Goal: Transaction & Acquisition: Purchase product/service

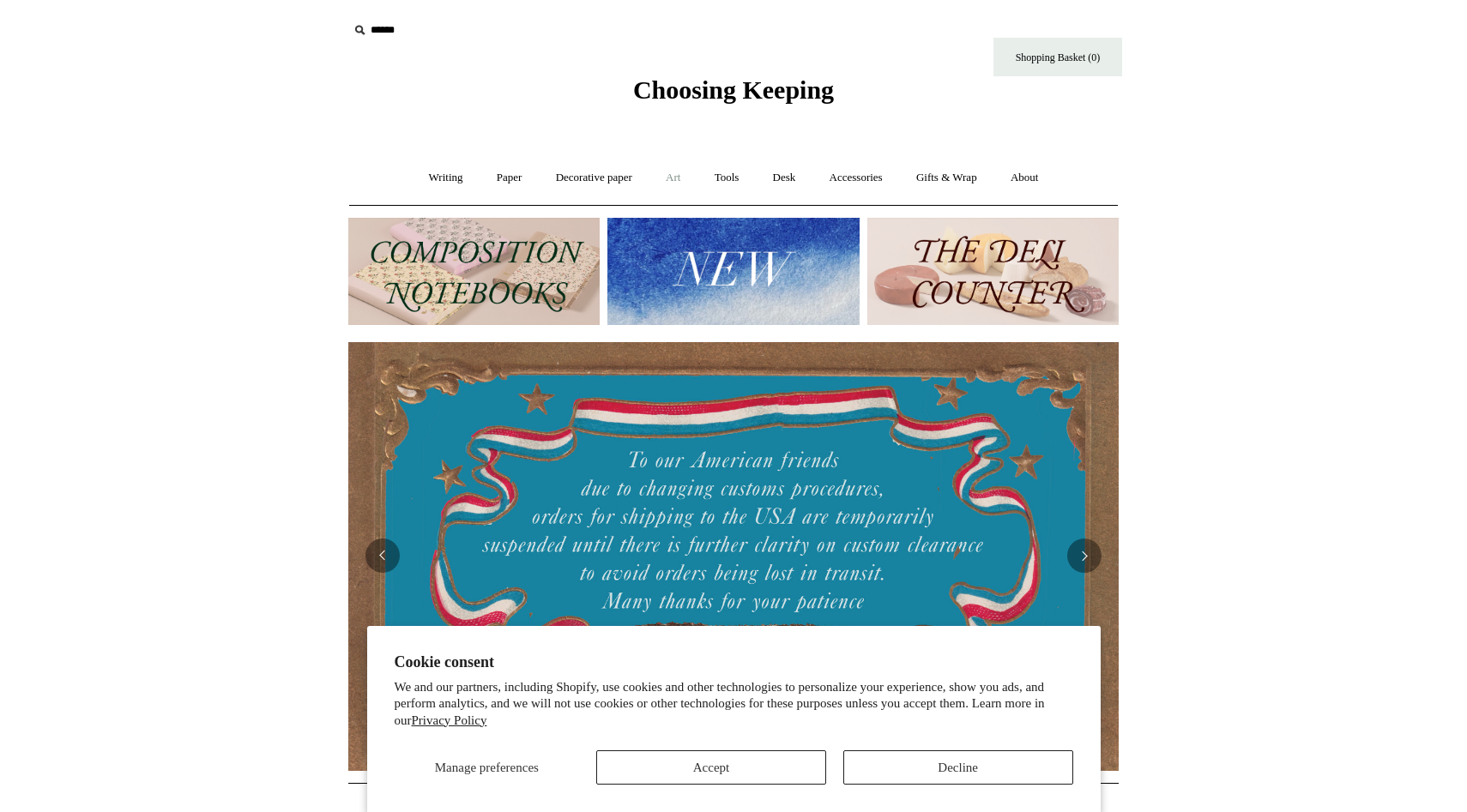
click at [672, 181] on link "Art +" at bounding box center [673, 177] width 45 height 45
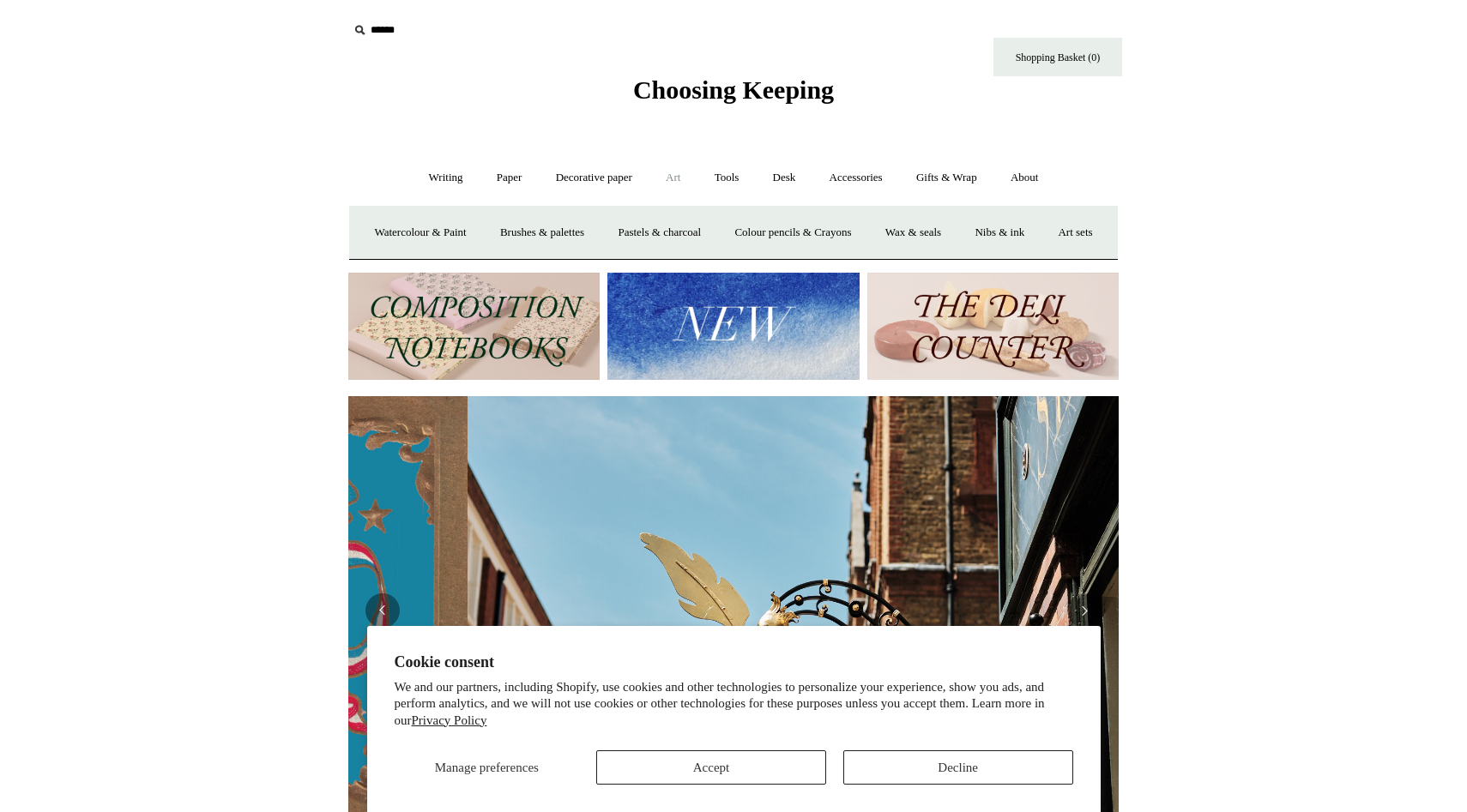
scroll to position [0, 770]
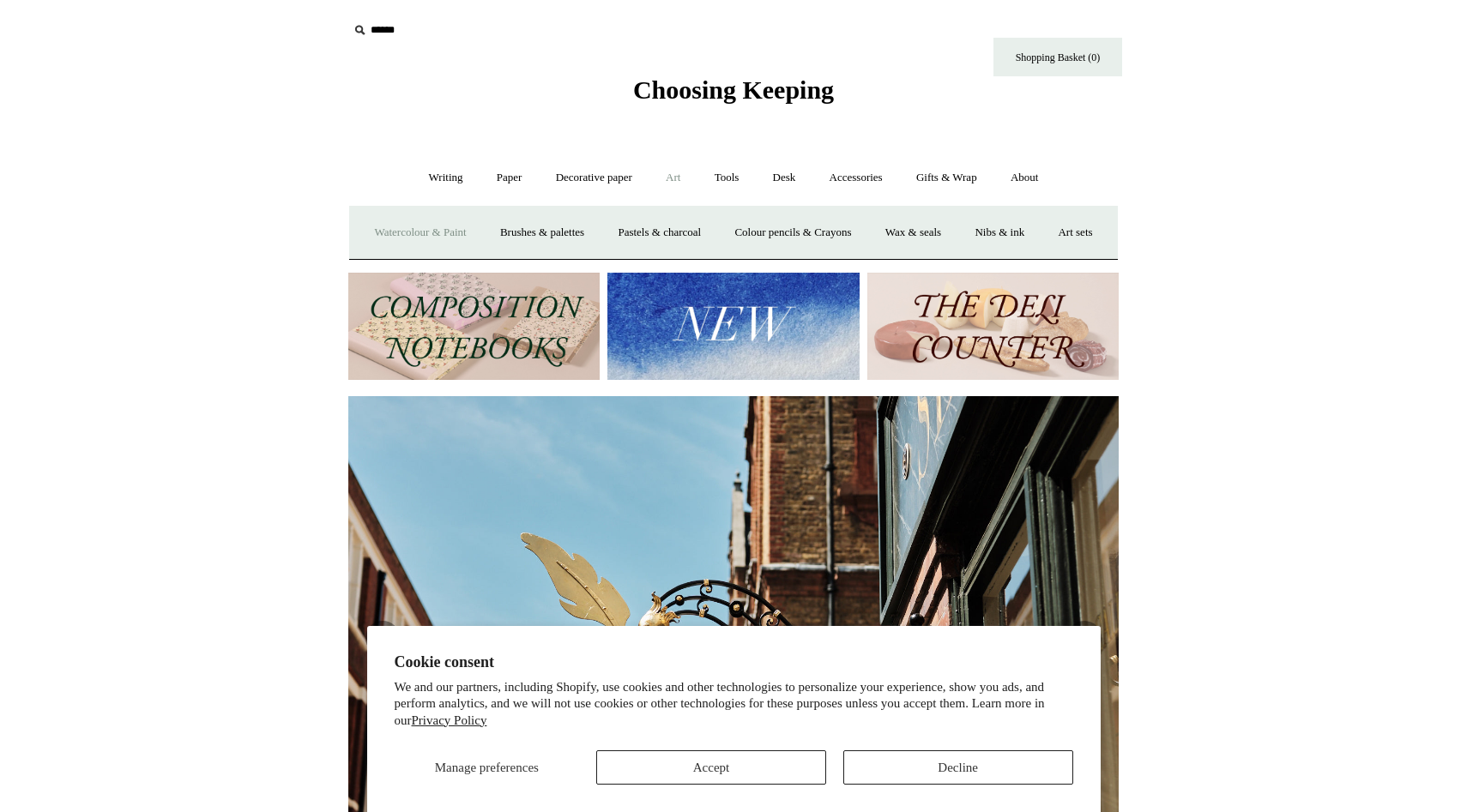
click at [467, 234] on link "Watercolour & Paint" at bounding box center [420, 232] width 122 height 45
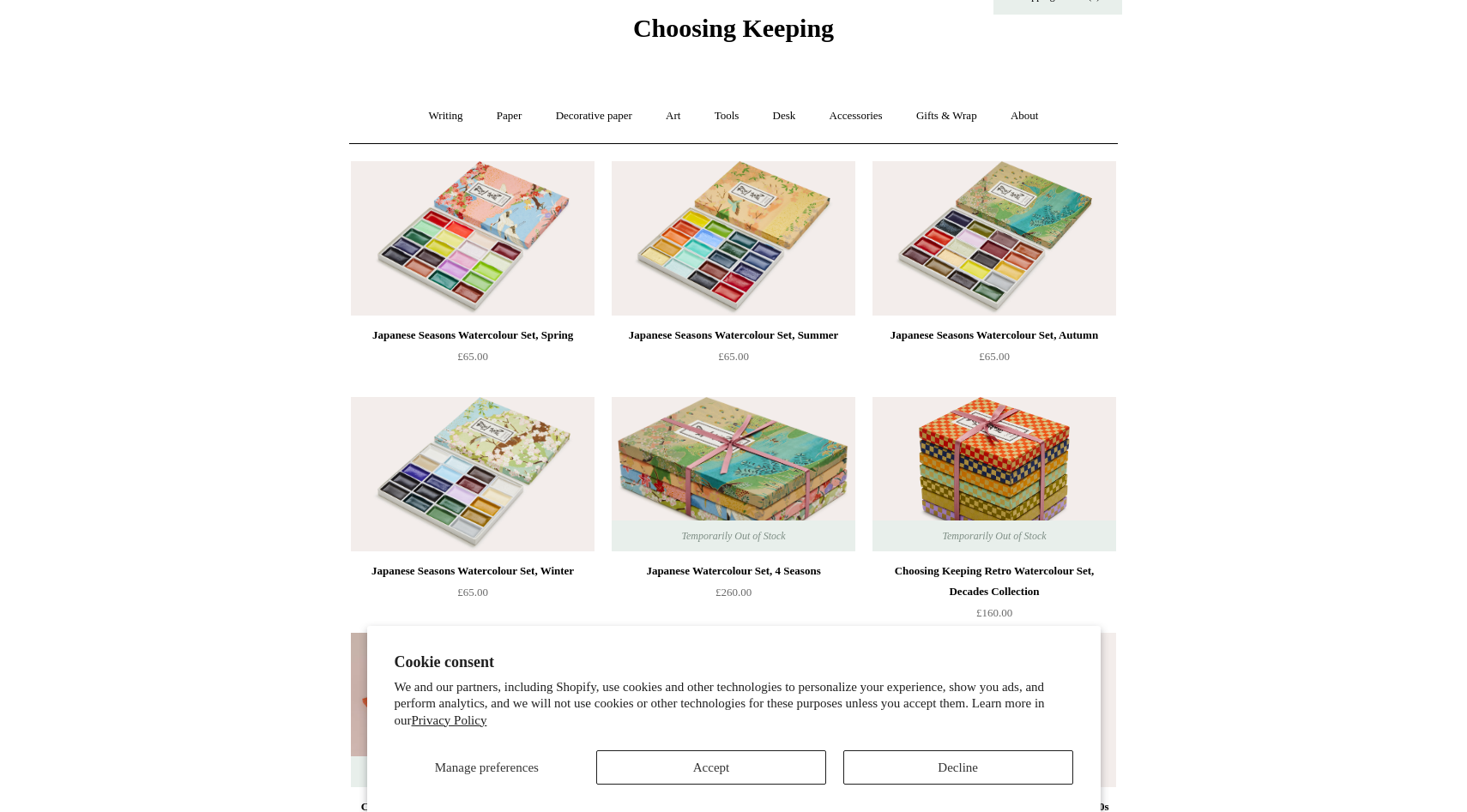
scroll to position [75, 0]
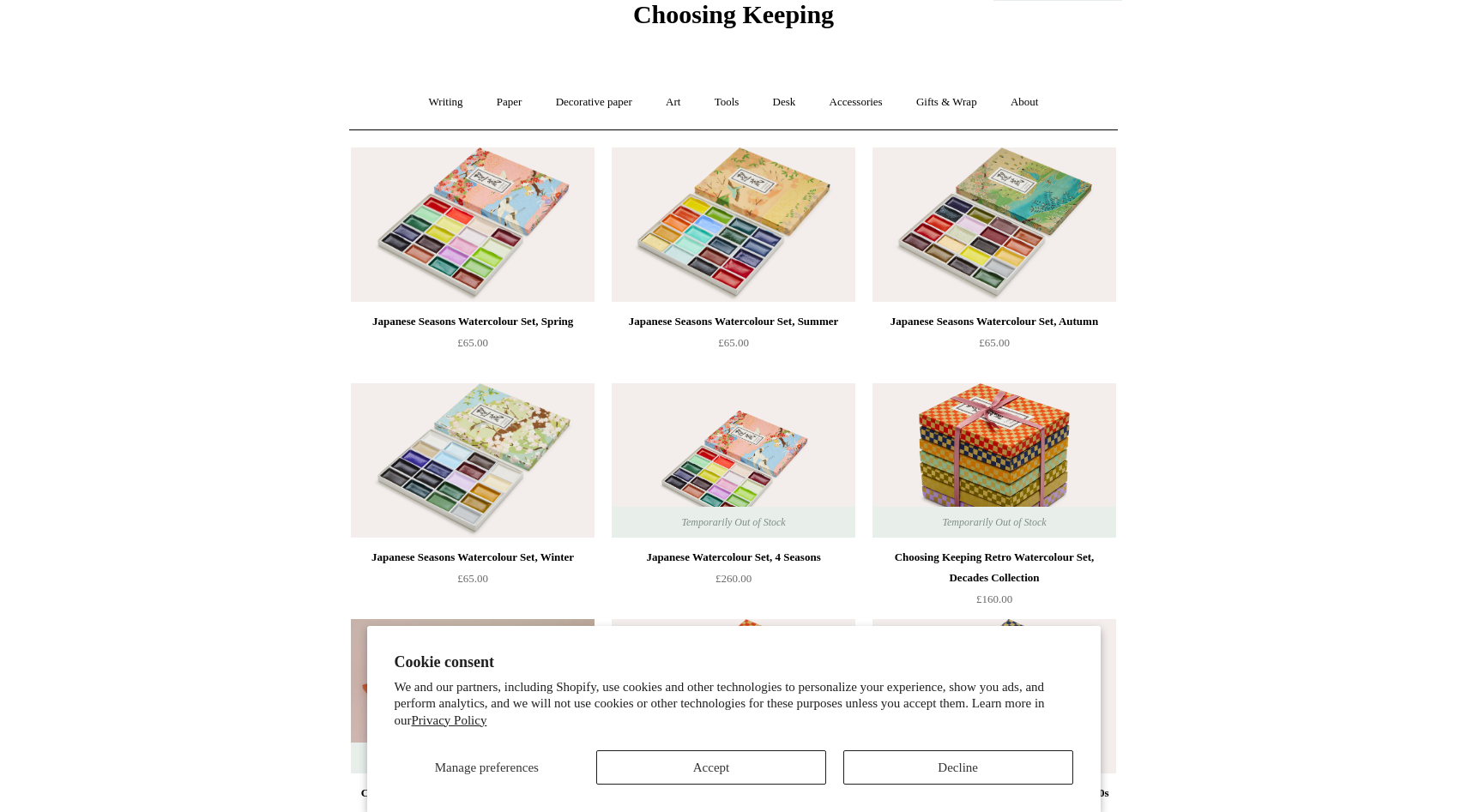
click at [695, 445] on img at bounding box center [733, 461] width 244 height 154
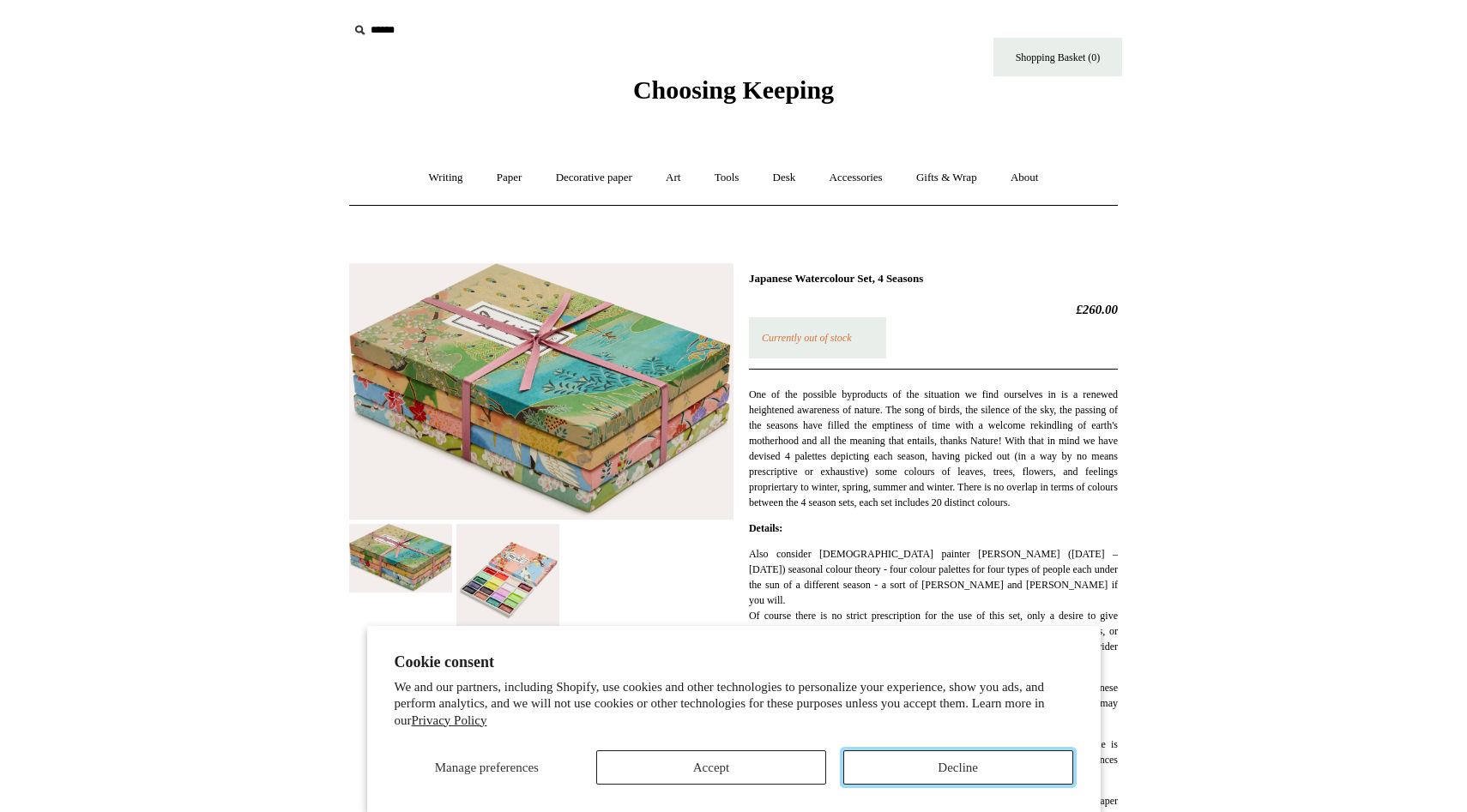
click at [971, 769] on button "Decline" at bounding box center [957, 768] width 230 height 35
